Goal: Check status: Check status

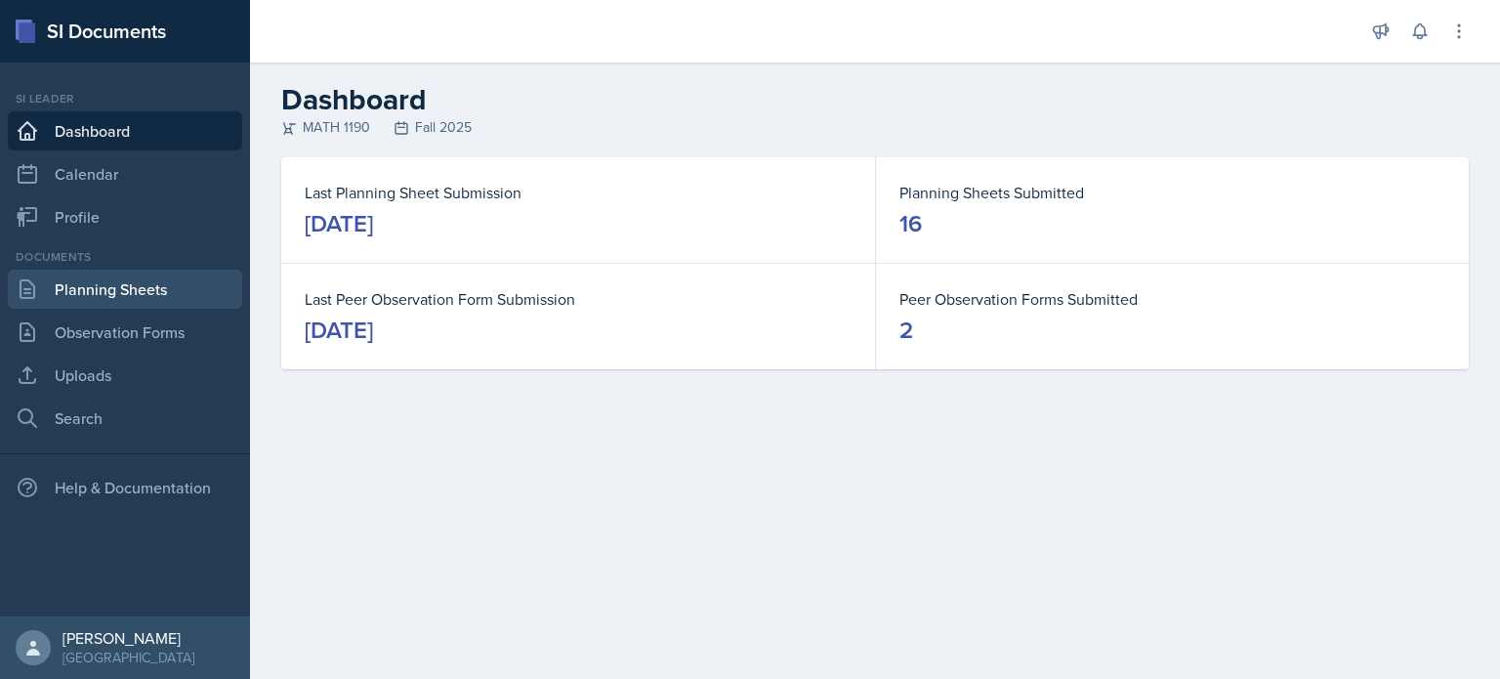
click at [178, 290] on link "Planning Sheets" at bounding box center [125, 289] width 234 height 39
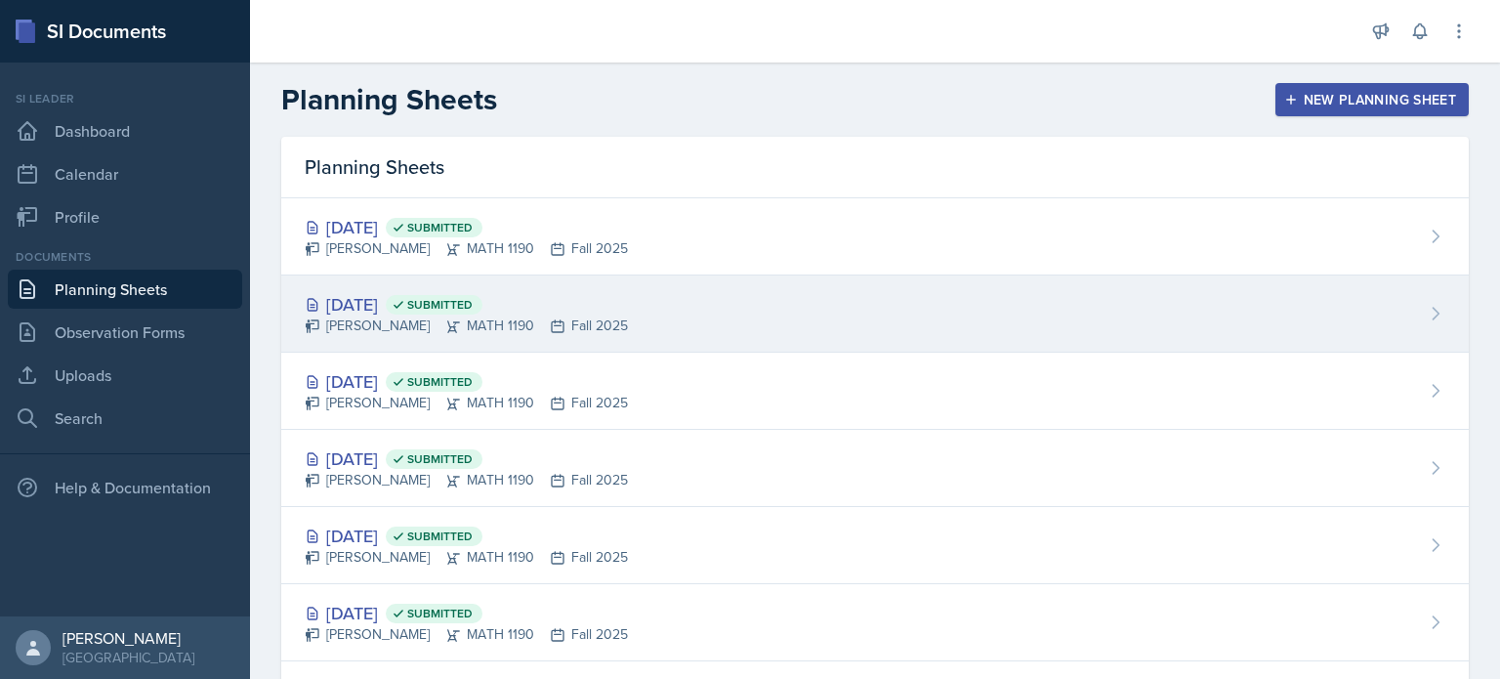
click at [551, 300] on div "Oct 15th, 2025 Submitted" at bounding box center [466, 304] width 323 height 26
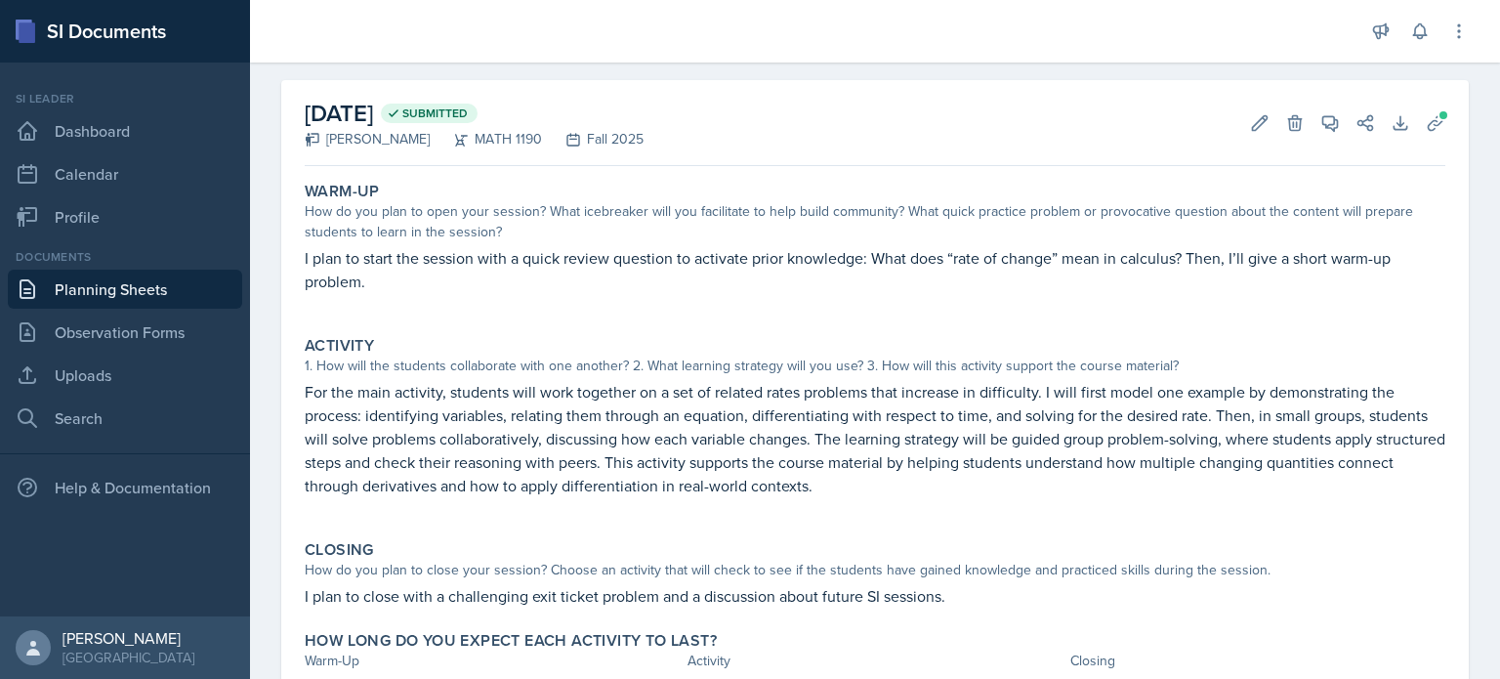
scroll to position [69, 0]
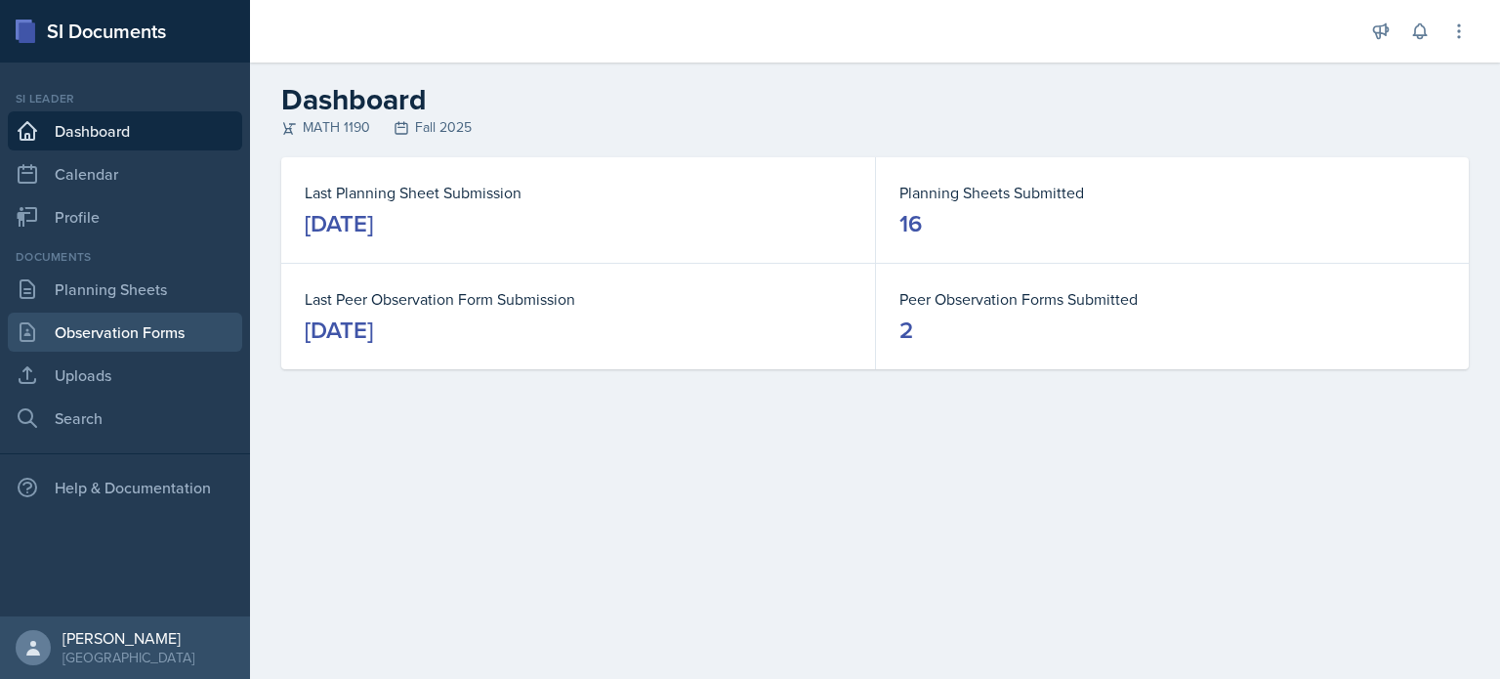
click at [171, 324] on link "Observation Forms" at bounding box center [125, 331] width 234 height 39
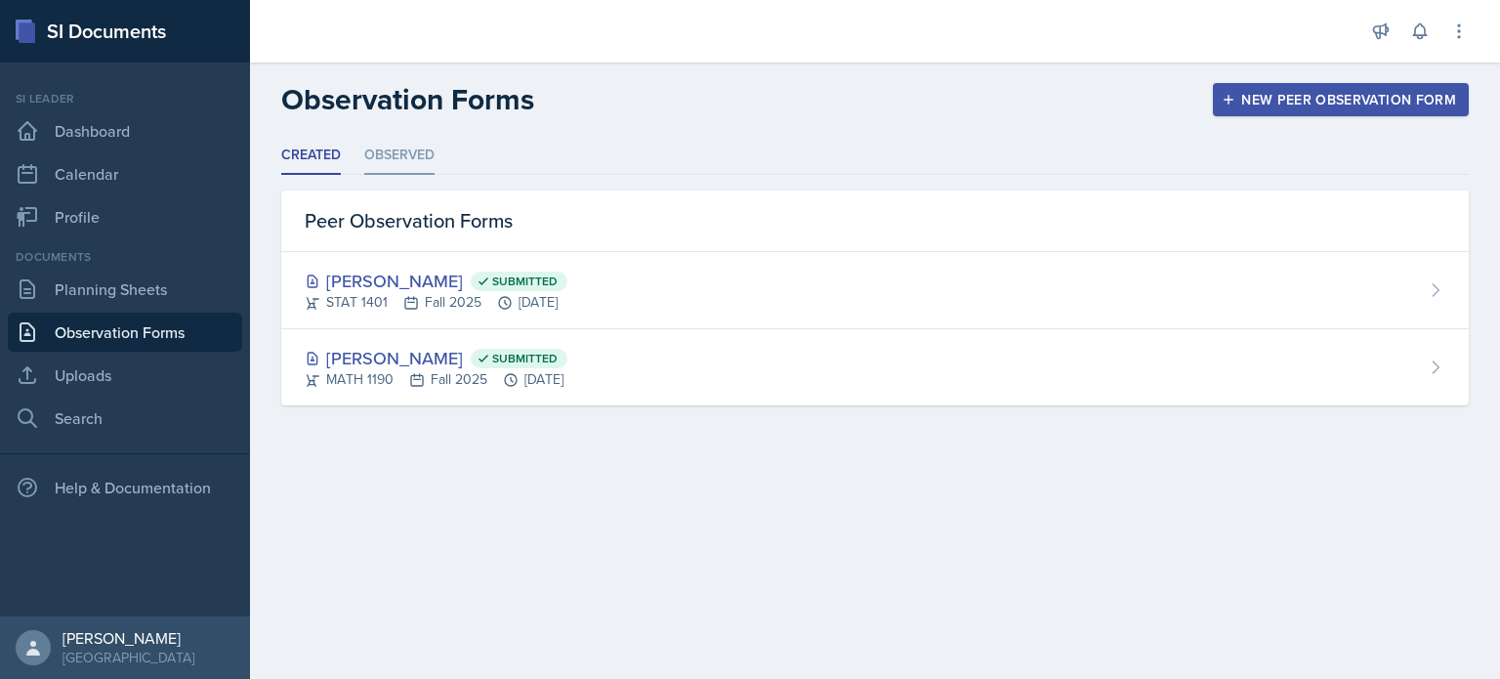
click at [395, 159] on li "Observed" at bounding box center [399, 156] width 70 height 38
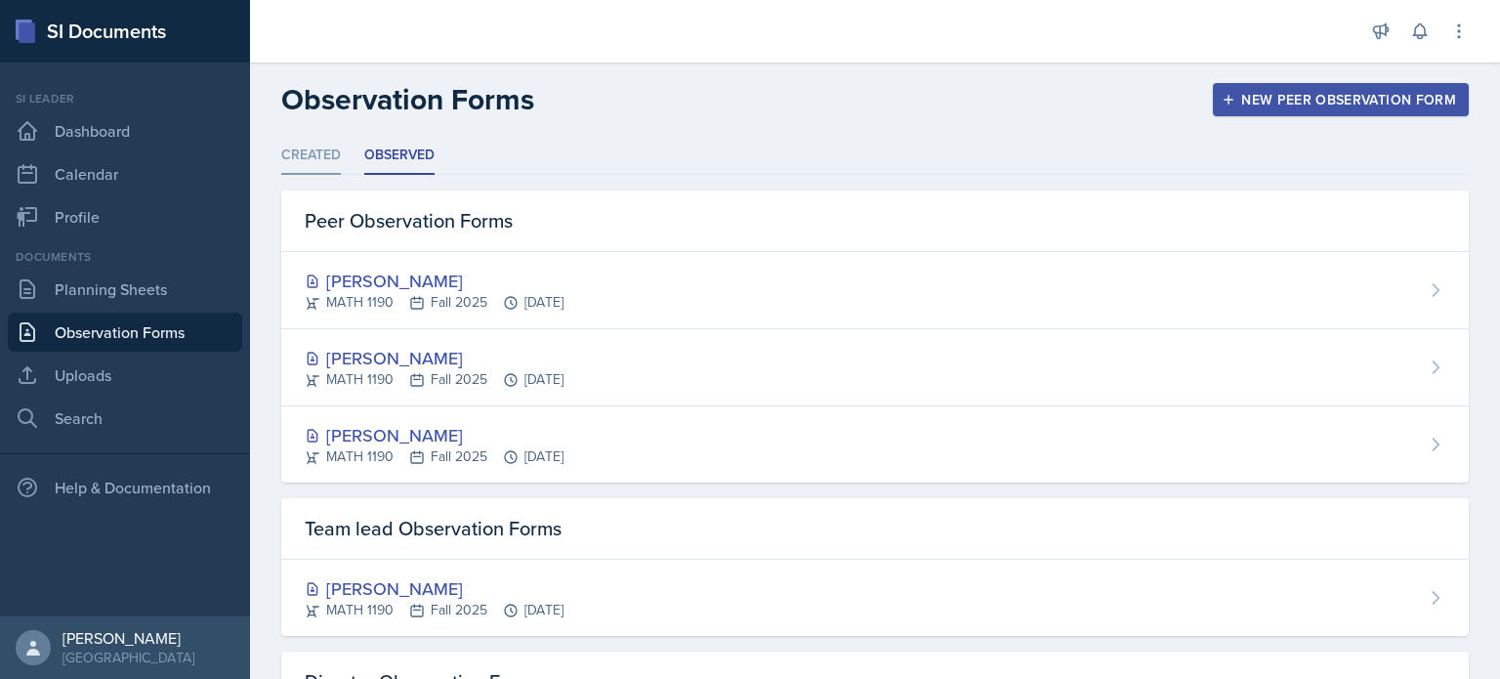
click at [337, 154] on li "Created" at bounding box center [311, 156] width 60 height 38
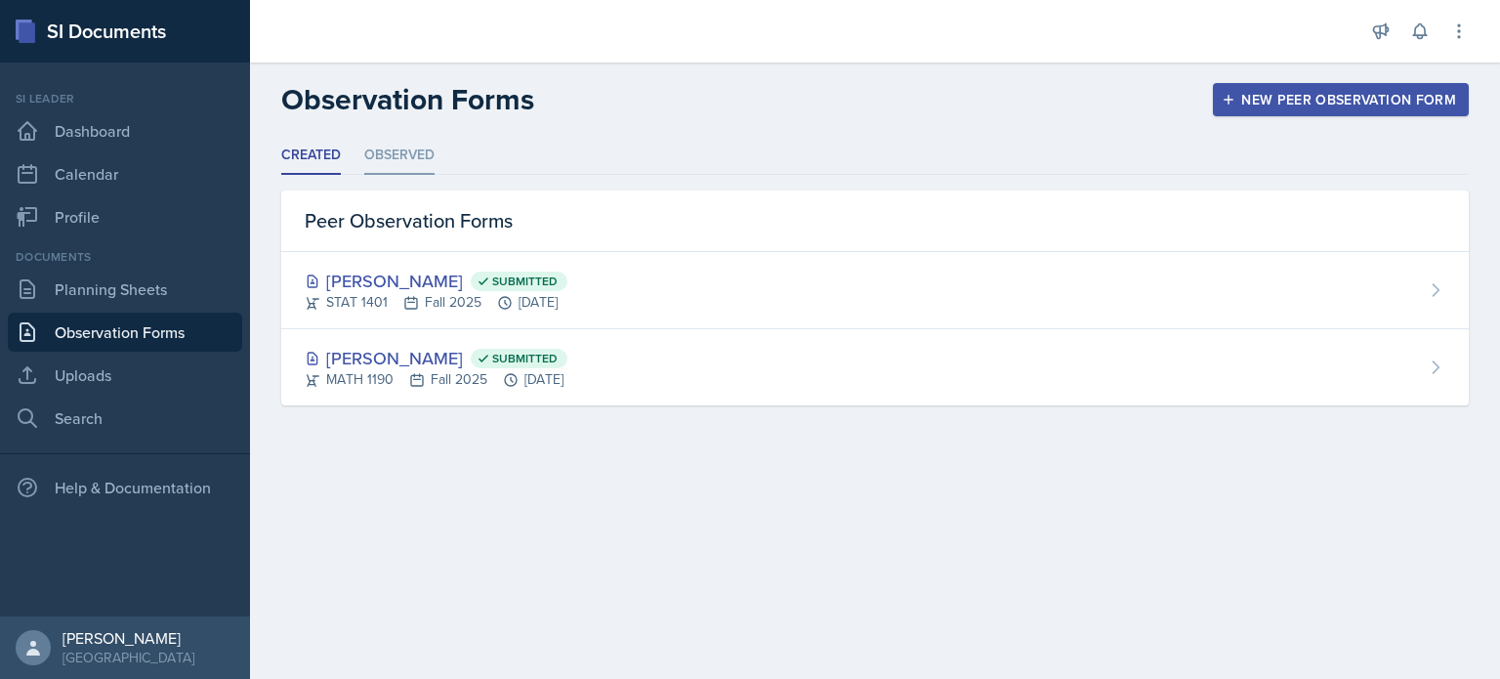
click at [414, 150] on li "Observed" at bounding box center [399, 156] width 70 height 38
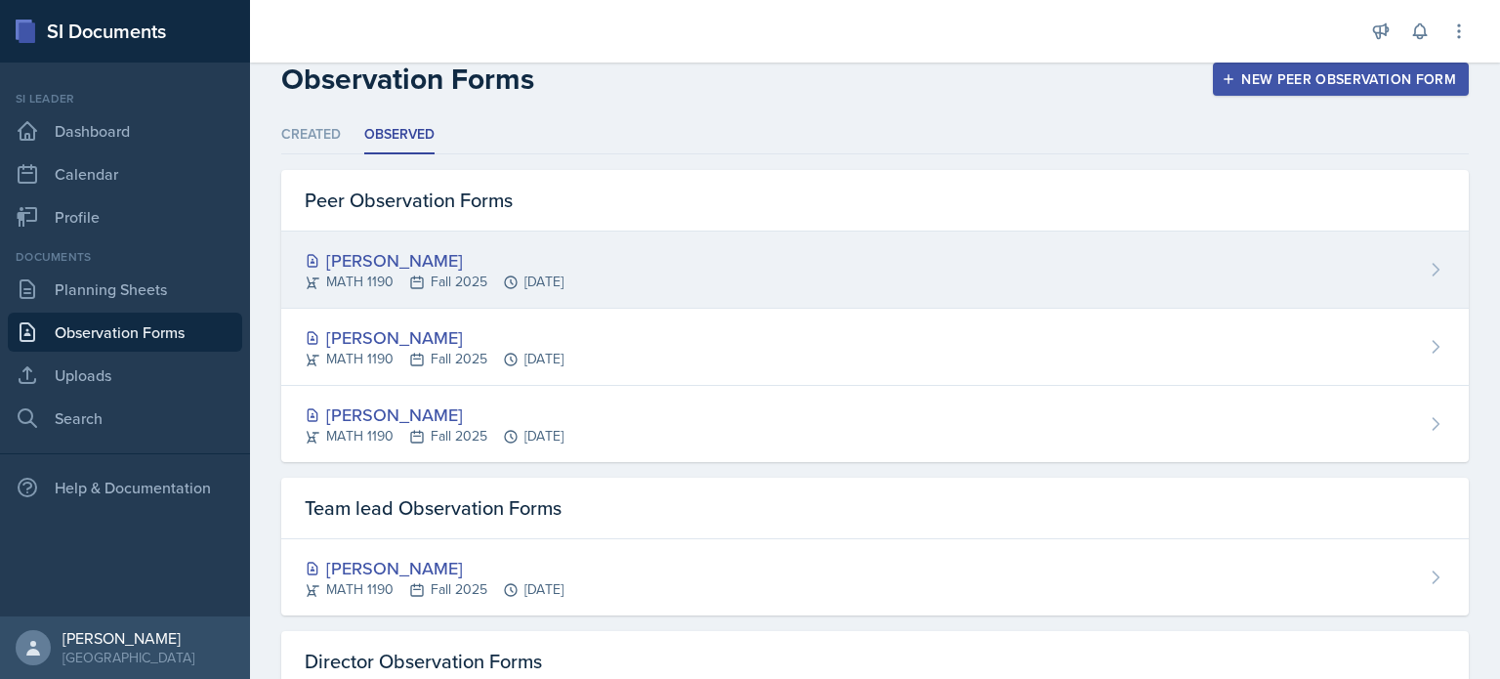
scroll to position [9, 0]
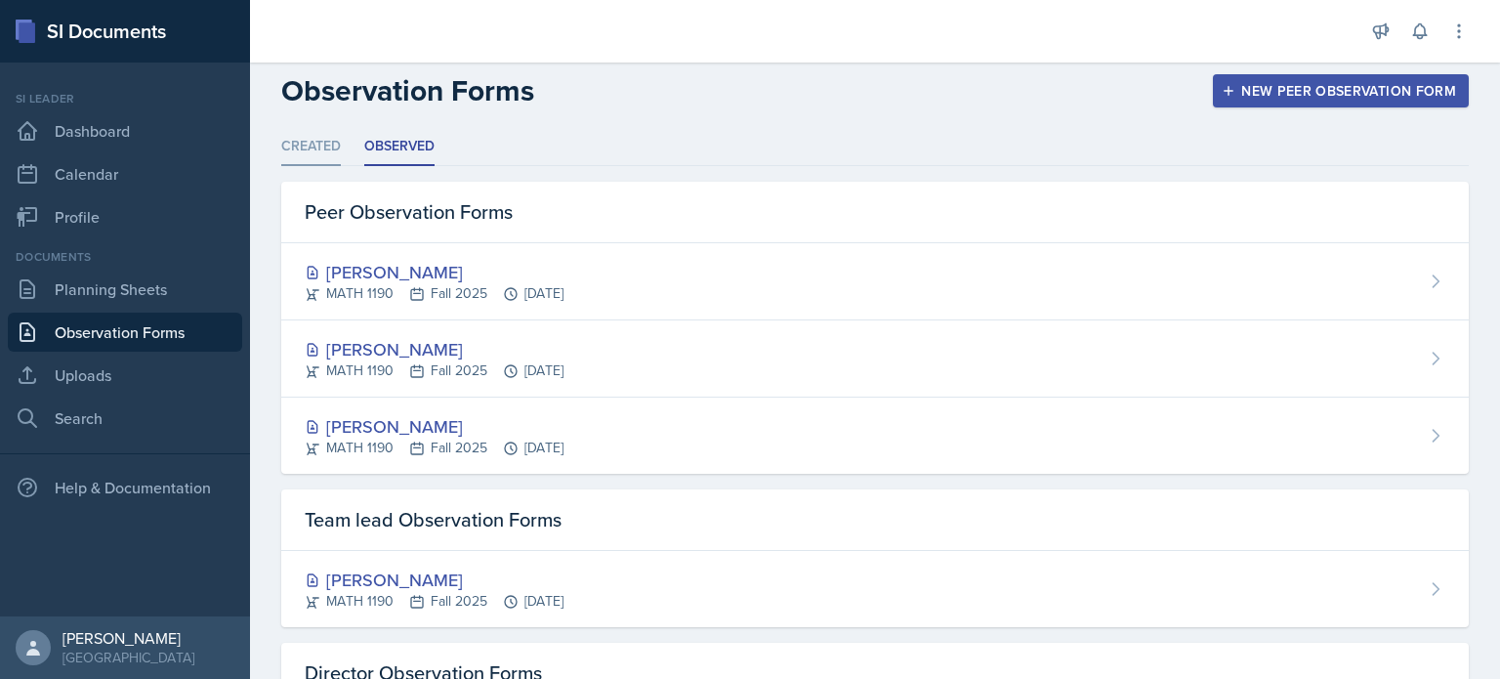
click at [335, 145] on li "Created" at bounding box center [311, 147] width 60 height 38
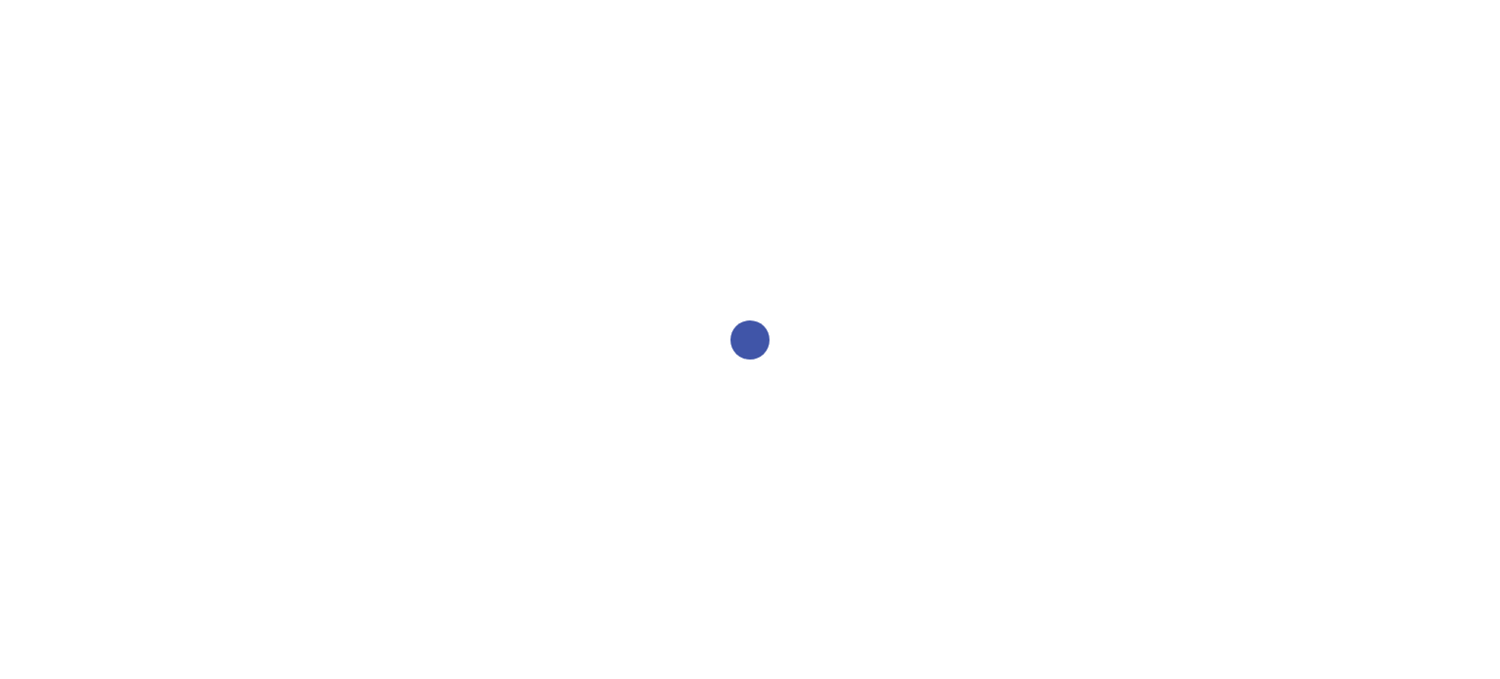
select select "2bed604d-1099-4043-b1bc-2365e8740244"
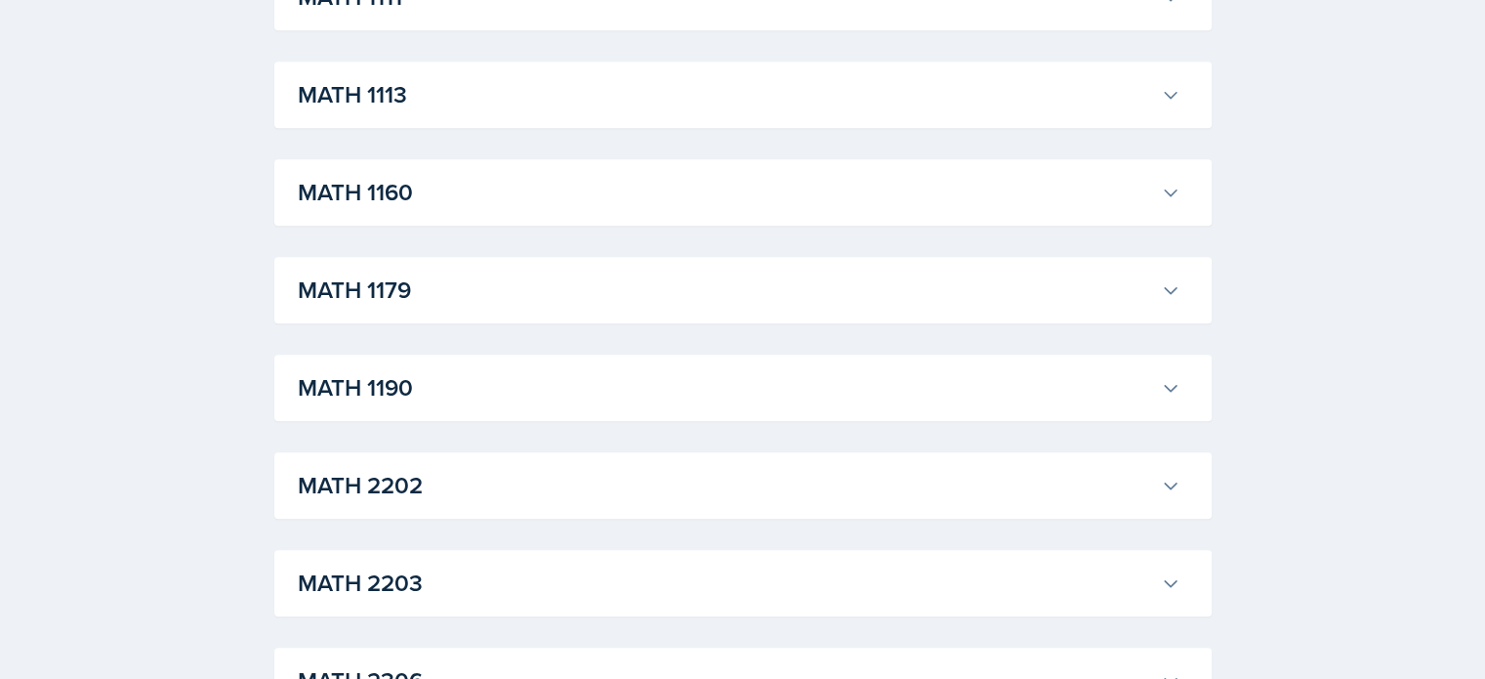
scroll to position [1883, 0]
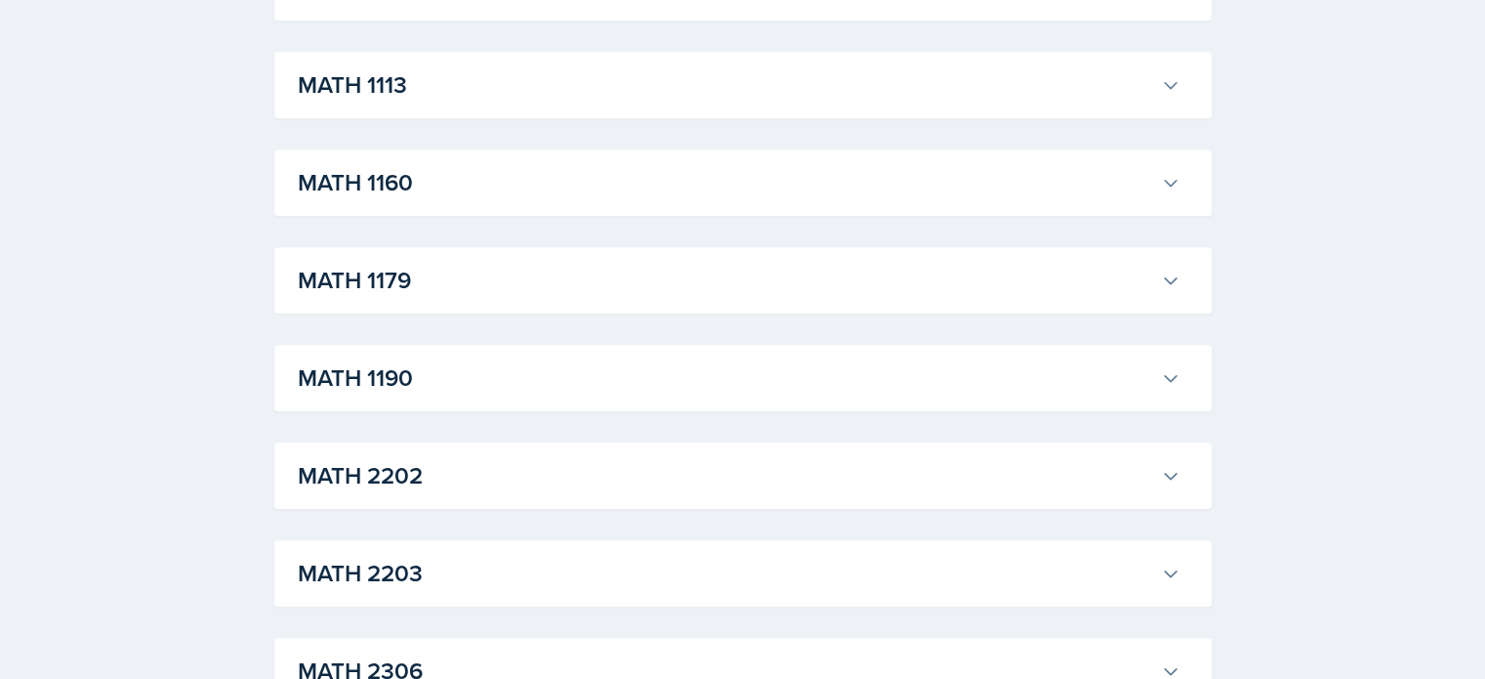
click at [919, 369] on h3 "MATH 1190" at bounding box center [725, 377] width 855 height 35
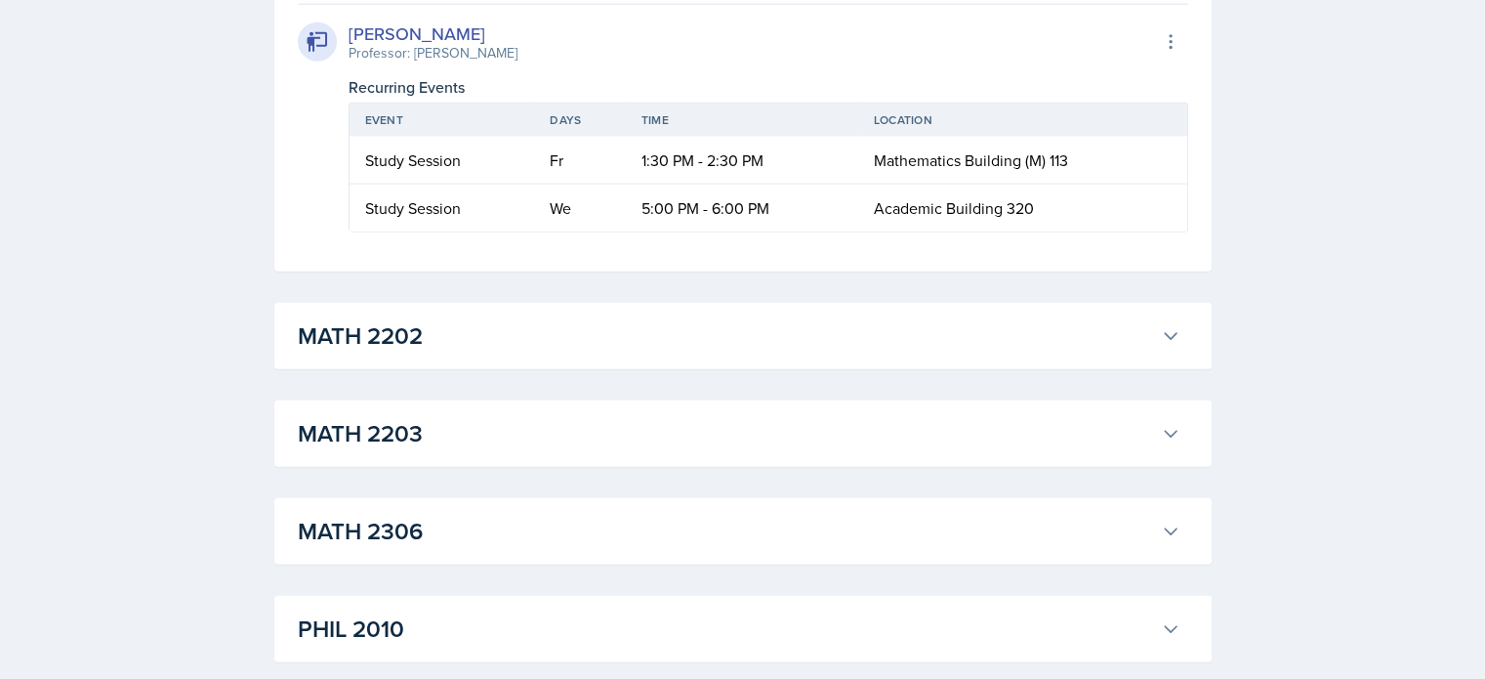
scroll to position [4894, 0]
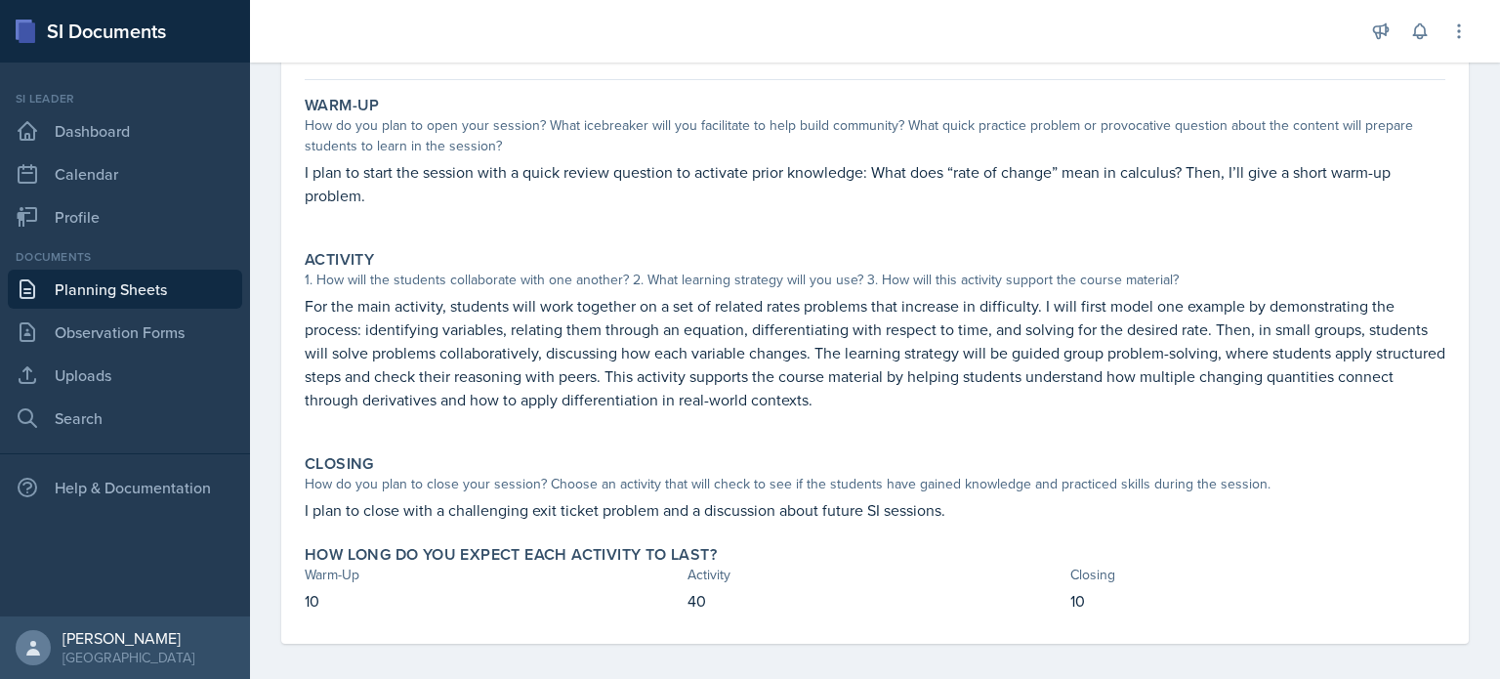
scroll to position [170, 0]
